Goal: Information Seeking & Learning: Learn about a topic

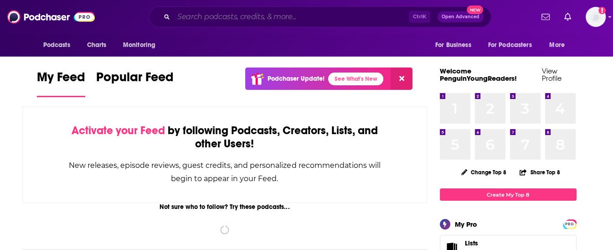
click at [245, 19] on input "Search podcasts, credits, & more..." at bounding box center [291, 17] width 235 height 15
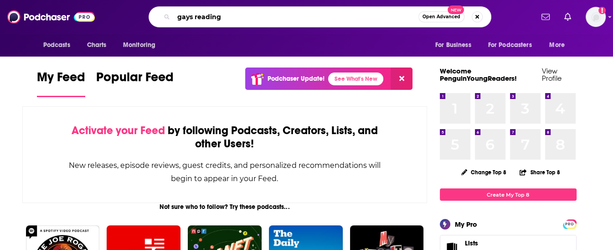
type input "gays reading"
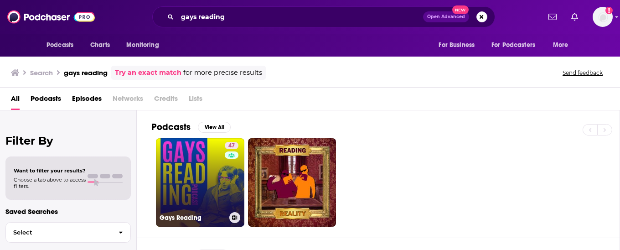
click at [201, 170] on link "47 Gays Reading" at bounding box center [200, 182] width 88 height 88
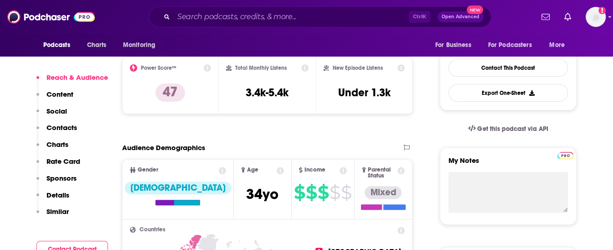
scroll to position [228, 0]
